Goal: Information Seeking & Learning: Find specific page/section

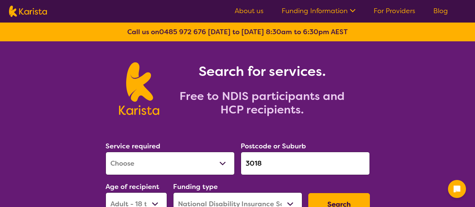
select select "[MEDICAL_DATA]"
select select "AD"
select select "NDIS"
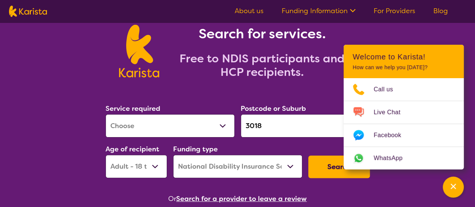
click at [188, 130] on select "Allied Health Assistant Assessment ([MEDICAL_DATA] or [MEDICAL_DATA]) Behaviour…" at bounding box center [170, 125] width 129 height 23
select select "Behaviour support"
click at [106, 114] on select "Allied Health Assistant Assessment ([MEDICAL_DATA] or [MEDICAL_DATA]) Behaviour…" at bounding box center [170, 125] width 129 height 23
click at [453, 184] on icon "Channel Menu" at bounding box center [453, 186] width 8 height 8
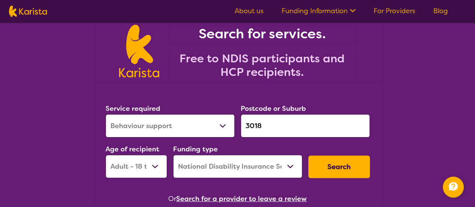
click at [287, 130] on input "3018" at bounding box center [305, 125] width 129 height 23
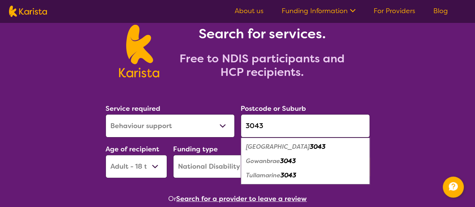
type input "3043"
click at [267, 160] on em "Gowanbrae" at bounding box center [263, 161] width 34 height 8
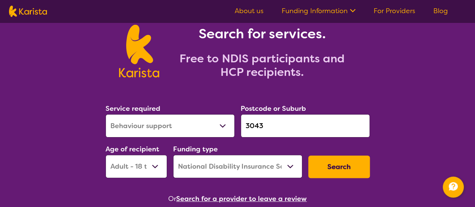
click at [140, 170] on select "Early Childhood - 0 to 9 Child - 10 to 11 Adolescent - 12 to 17 Adult - 18 to 6…" at bounding box center [137, 166] width 62 height 23
click at [106, 155] on select "Early Childhood - 0 to 9 Child - 10 to 11 Adolescent - 12 to 17 Adult - 18 to 6…" at bounding box center [137, 166] width 62 height 23
click at [137, 163] on select "Early Childhood - 0 to 9 Child - 10 to 11 Adolescent - 12 to 17 Adult - 18 to 6…" at bounding box center [137, 166] width 62 height 23
select select "CH"
click at [106, 155] on select "Early Childhood - 0 to 9 Child - 10 to 11 Adolescent - 12 to 17 Adult - 18 to 6…" at bounding box center [137, 166] width 62 height 23
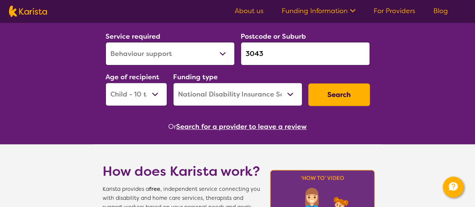
scroll to position [113, 0]
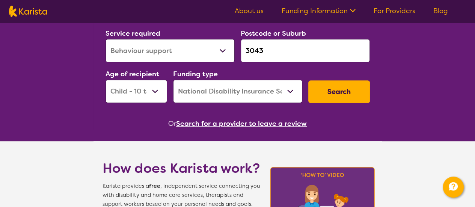
click at [329, 90] on button "Search" at bounding box center [339, 91] width 62 height 23
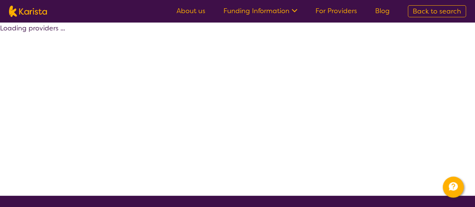
select select "by_score"
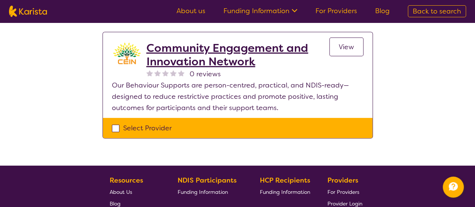
scroll to position [1014, 0]
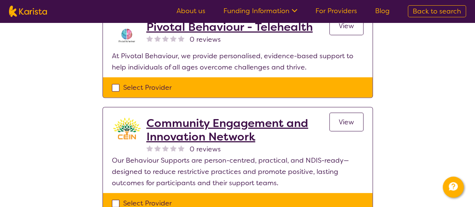
drag, startPoint x: 155, startPoint y: 108, endPoint x: 134, endPoint y: 98, distance: 23.5
click at [134, 107] on section "Community Engagement and Innovation Network 0 reviews View Our Behaviour Suppor…" at bounding box center [238, 150] width 270 height 86
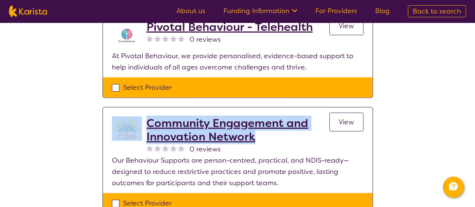
drag, startPoint x: 139, startPoint y: 99, endPoint x: 258, endPoint y: 121, distance: 121.1
click at [258, 121] on section "Community Engagement and Innovation Network 0 reviews View Our Behaviour Suppor…" at bounding box center [238, 150] width 270 height 86
copy div "Community Engagement and Innovation Network"
